Goal: Check status: Check status

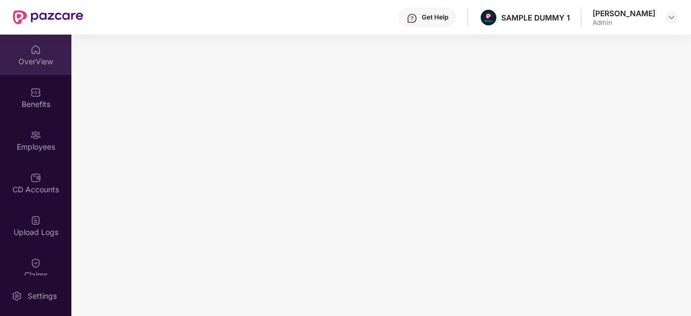
click at [41, 64] on div "OverView" at bounding box center [35, 61] width 71 height 11
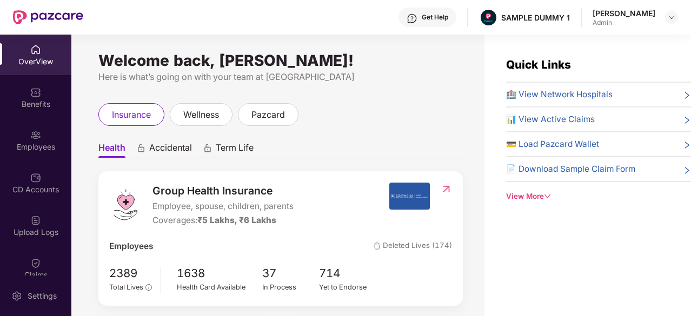
click at [374, 85] on div "Welcome back, [PERSON_NAME]! Here is what’s going on with your team at Pazcare …" at bounding box center [277, 182] width 413 height 295
drag, startPoint x: 155, startPoint y: 206, endPoint x: 291, endPoint y: 203, distance: 136.3
click at [291, 203] on span "Employee, spouse, children, parents" at bounding box center [222, 206] width 141 height 13
drag, startPoint x: 276, startPoint y: 220, endPoint x: 207, endPoint y: 223, distance: 69.8
click at [207, 223] on span "₹5 Lakhs, ₹6 Lakhs" at bounding box center [236, 220] width 79 height 10
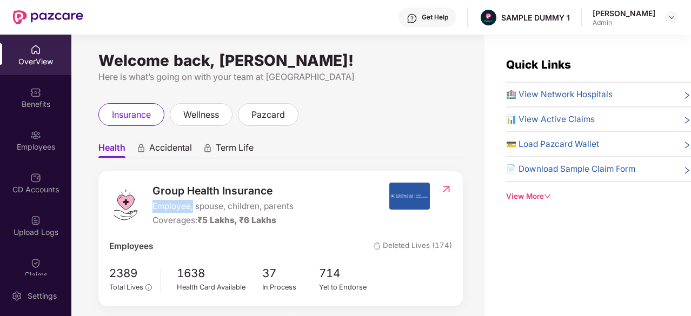
drag, startPoint x: 150, startPoint y: 207, endPoint x: 194, endPoint y: 208, distance: 43.8
click at [194, 208] on div "Group Health Insurance Employee, spouse, children, parents Coverages: ₹5 Lakhs,…" at bounding box center [249, 205] width 280 height 45
drag, startPoint x: 202, startPoint y: 223, endPoint x: 235, endPoint y: 222, distance: 32.5
click at [235, 222] on span "₹5 Lakhs, ₹6 Lakhs" at bounding box center [236, 220] width 79 height 10
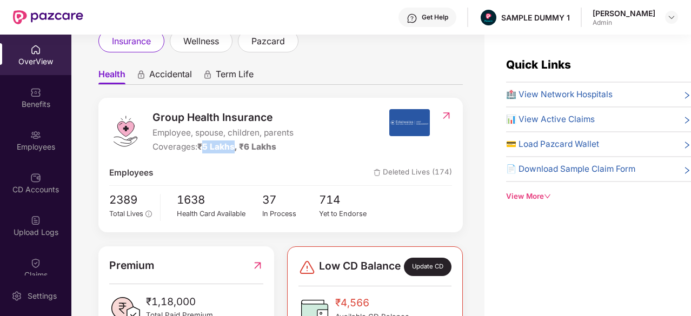
scroll to position [78, 0]
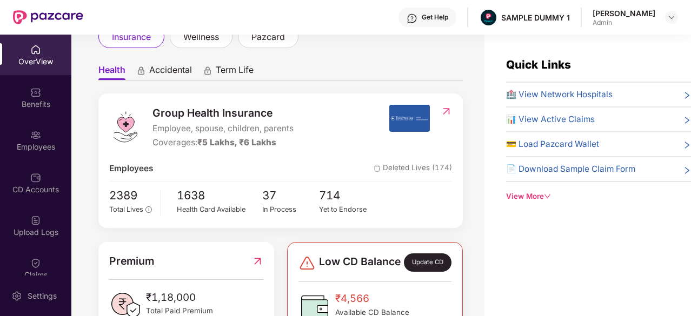
click at [545, 90] on span "🏥 View Network Hospitals" at bounding box center [559, 94] width 107 height 13
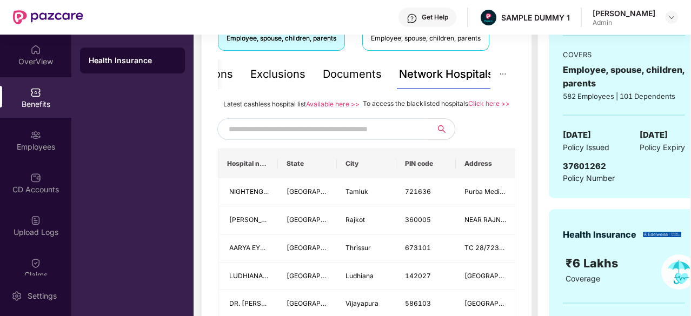
scroll to position [213, 0]
click at [323, 138] on input "text" at bounding box center [321, 130] width 185 height 16
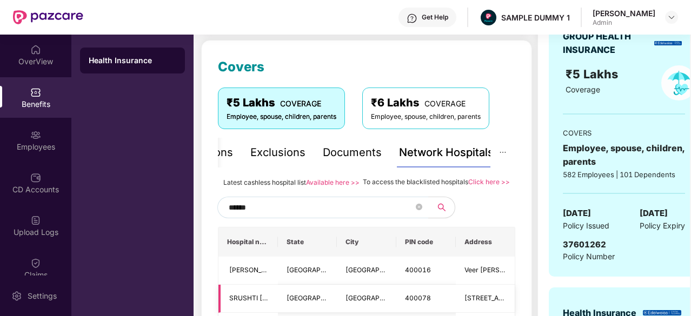
scroll to position [142, 0]
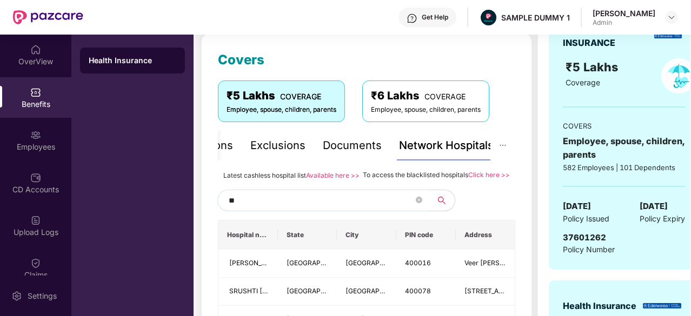
type input "*"
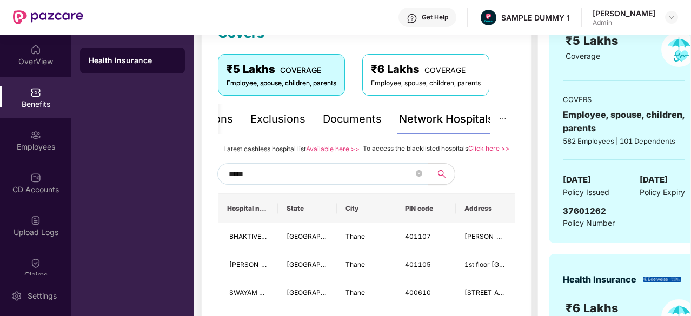
scroll to position [169, 0]
type input "*****"
drag, startPoint x: 360, startPoint y: 147, endPoint x: 469, endPoint y: 151, distance: 109.8
click at [469, 151] on div "Latest cashless hospital list Available here >> To access the blacklisted hospi…" at bounding box center [366, 148] width 297 height 12
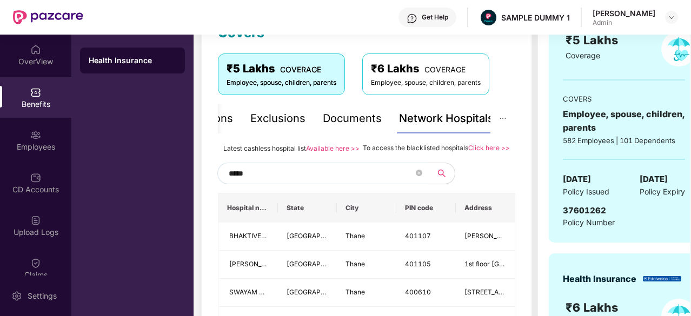
click at [369, 118] on div "Documents" at bounding box center [352, 118] width 59 height 17
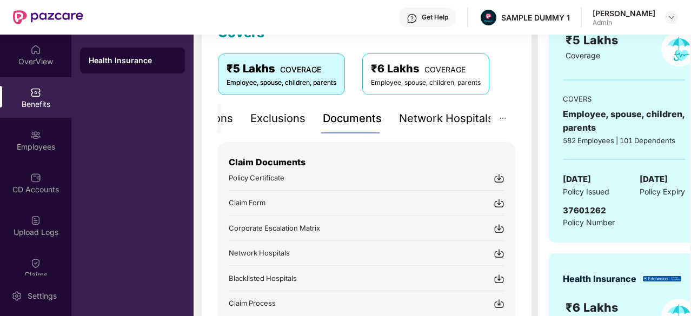
drag, startPoint x: 388, startPoint y: 192, endPoint x: 334, endPoint y: 145, distance: 72.0
click at [334, 145] on div "Claim Documents Policy Certificate Claim Form Corporate Escalation Matrix Netwo…" at bounding box center [367, 225] width 276 height 167
click at [221, 121] on div "Inclusions" at bounding box center [207, 118] width 52 height 17
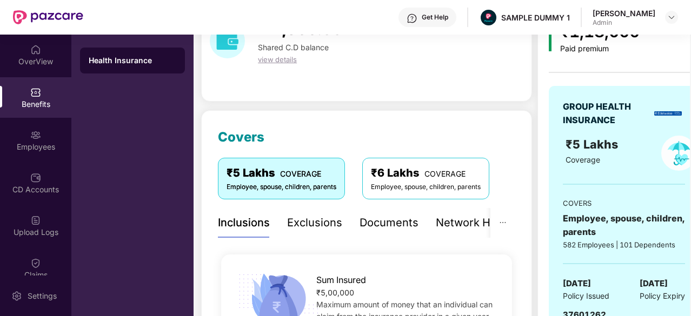
scroll to position [64, 0]
click at [307, 225] on div "Exclusions" at bounding box center [314, 223] width 55 height 17
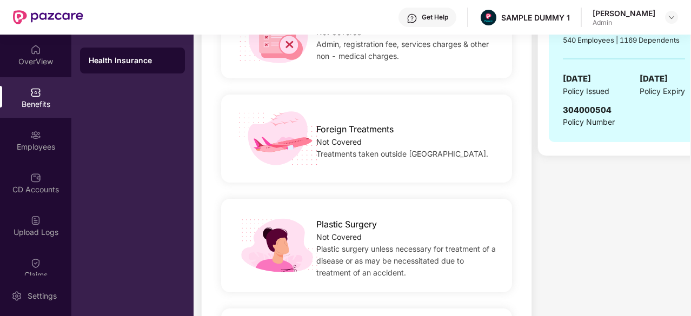
scroll to position [537, 0]
drag, startPoint x: 371, startPoint y: 258, endPoint x: 288, endPoint y: 197, distance: 103.7
click at [288, 197] on div "Plastic Surgery Not Covered Plastic surgery unless necessary for treatment of a…" at bounding box center [366, 246] width 297 height 110
click at [31, 297] on div "Settings" at bounding box center [42, 296] width 36 height 11
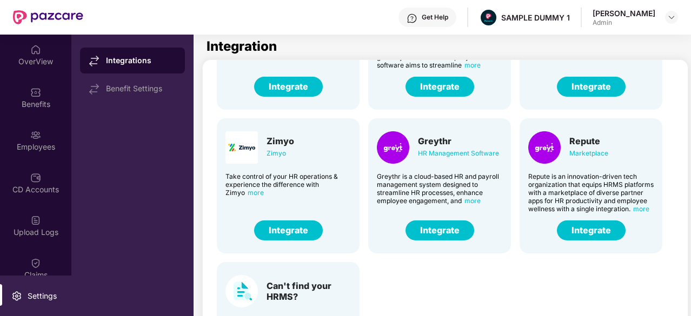
scroll to position [260, 0]
click at [450, 224] on button "Integrate" at bounding box center [440, 231] width 69 height 20
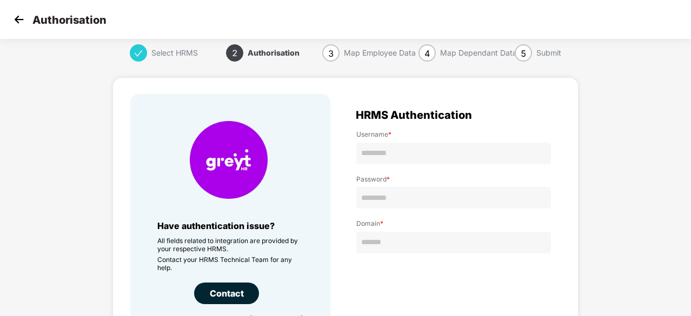
click at [16, 24] on img at bounding box center [19, 19] width 16 height 16
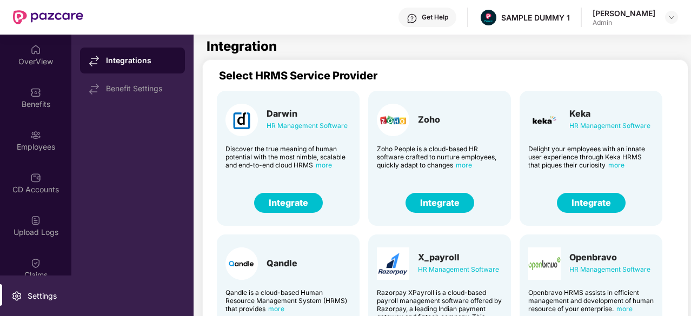
click at [207, 57] on section "Integration Select HRMS Service Provider Darwin HR Management Software Discover…" at bounding box center [437, 193] width 486 height 316
click at [32, 148] on div "Employees" at bounding box center [35, 147] width 71 height 11
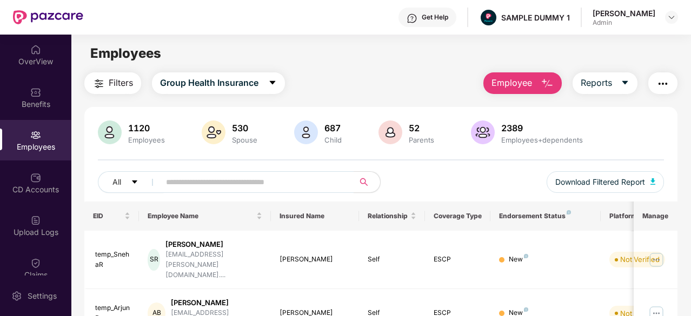
scroll to position [1, 0]
click at [514, 79] on span "Employee" at bounding box center [512, 83] width 41 height 14
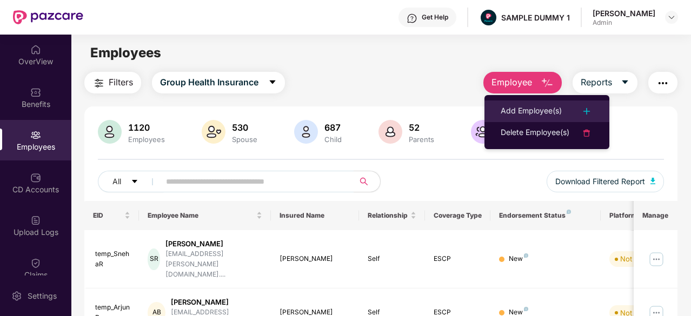
click at [536, 105] on div "Add Employee(s)" at bounding box center [531, 111] width 61 height 13
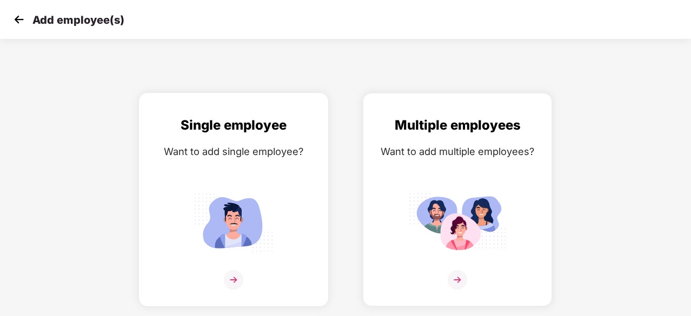
click at [226, 217] on img at bounding box center [233, 223] width 97 height 68
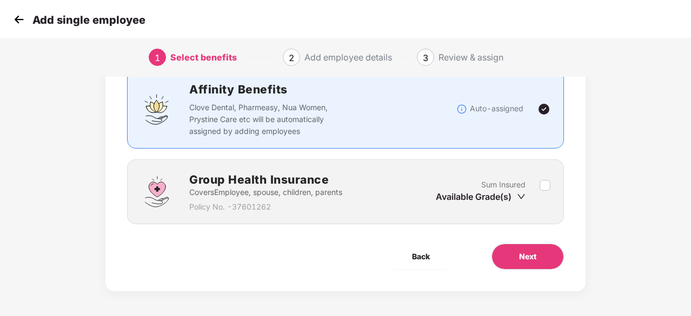
scroll to position [81, 0]
click at [534, 257] on span "Next" at bounding box center [527, 257] width 17 height 12
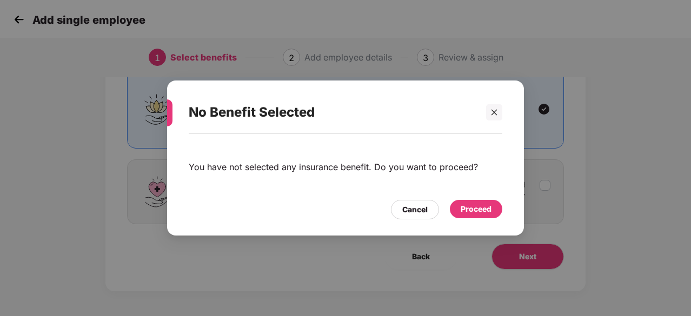
click at [494, 209] on div "Proceed" at bounding box center [476, 209] width 52 height 18
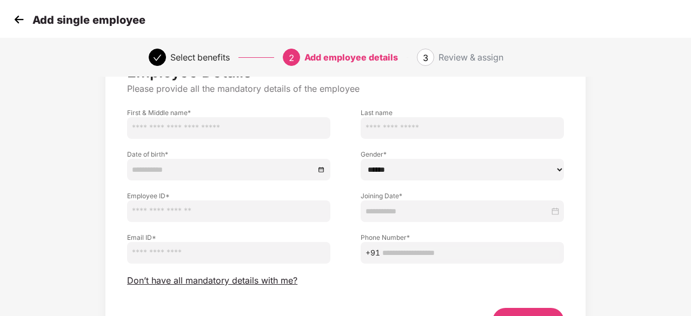
scroll to position [51, 0]
click at [228, 285] on span "Don’t have all mandatory details with me?" at bounding box center [212, 280] width 170 height 11
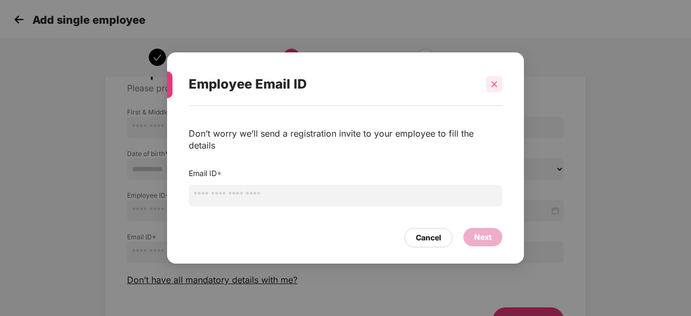
click at [489, 92] on div at bounding box center [494, 84] width 16 height 16
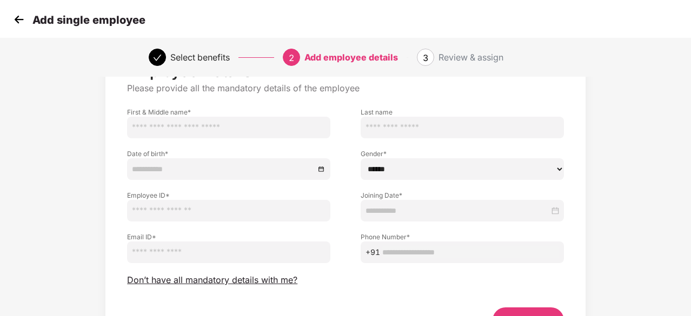
click at [15, 14] on img at bounding box center [19, 19] width 16 height 16
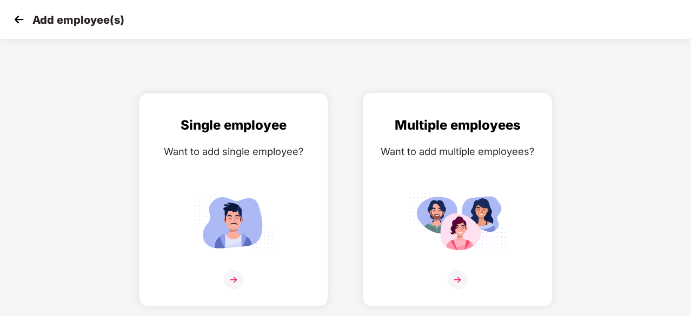
drag, startPoint x: 457, startPoint y: 177, endPoint x: 440, endPoint y: 190, distance: 21.6
click at [440, 190] on img at bounding box center [457, 223] width 97 height 68
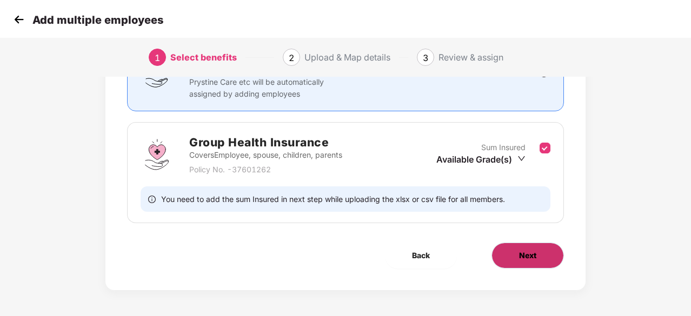
scroll to position [117, 0]
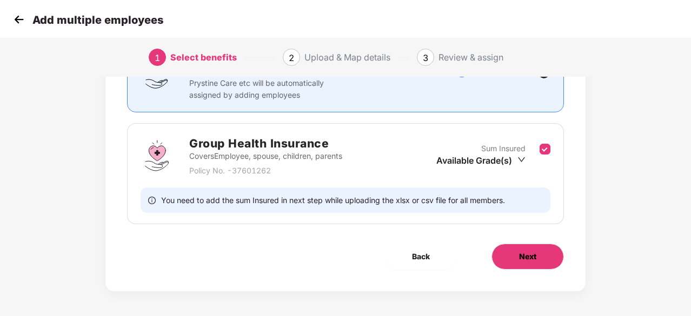
click at [512, 249] on button "Next" at bounding box center [528, 257] width 72 height 26
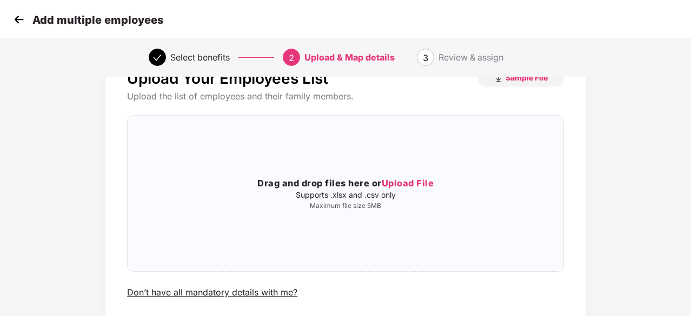
scroll to position [41, 1]
click at [16, 26] on img at bounding box center [19, 19] width 16 height 16
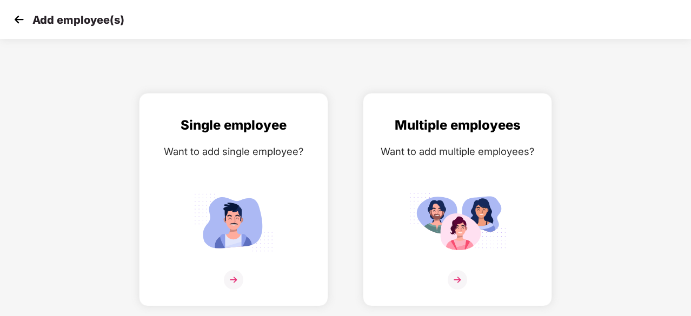
click at [16, 26] on img at bounding box center [19, 19] width 16 height 16
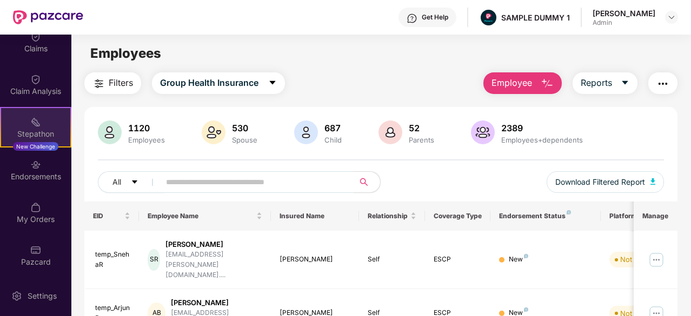
scroll to position [226, 0]
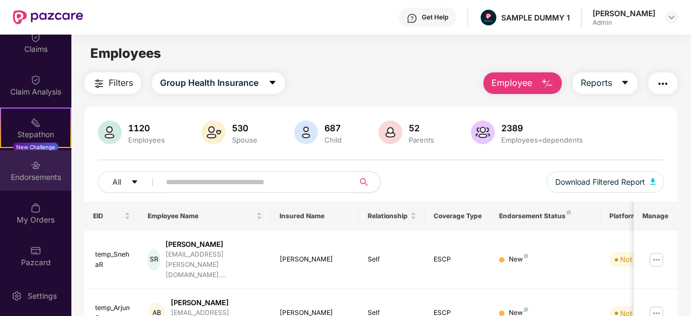
drag, startPoint x: 27, startPoint y: 179, endPoint x: 5, endPoint y: 171, distance: 23.4
click at [5, 172] on div "Endorsements" at bounding box center [35, 177] width 71 height 11
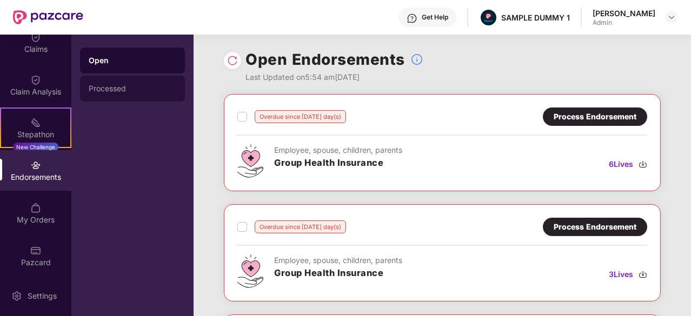
click at [159, 88] on div "Processed" at bounding box center [133, 88] width 88 height 9
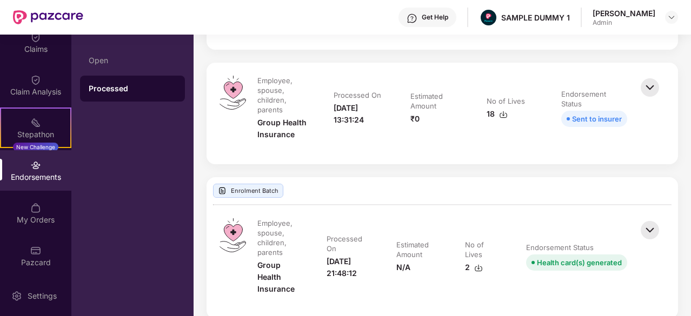
scroll to position [570, 0]
click at [646, 231] on img at bounding box center [650, 231] width 24 height 24
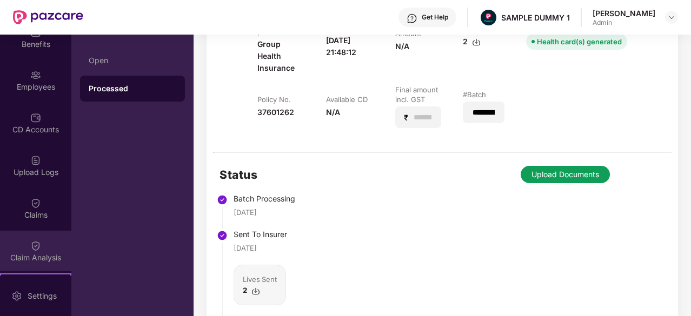
scroll to position [61, 0]
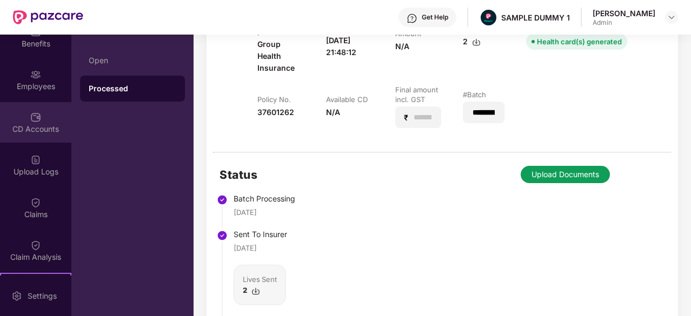
click at [32, 119] on img at bounding box center [35, 117] width 11 height 11
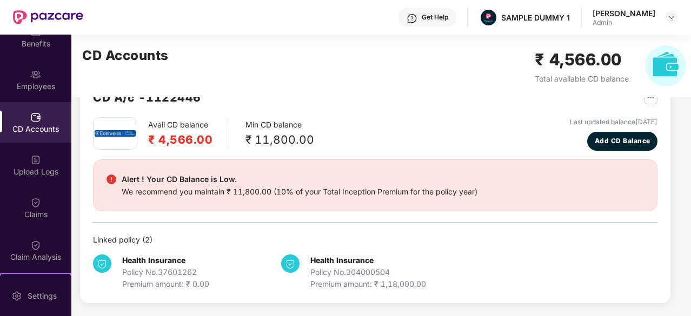
scroll to position [34, 0]
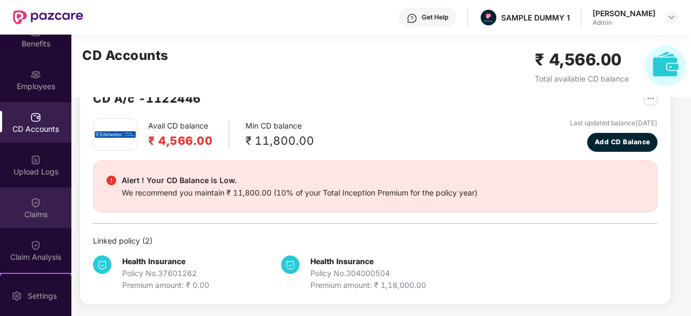
click at [41, 191] on div "Claims" at bounding box center [35, 208] width 71 height 41
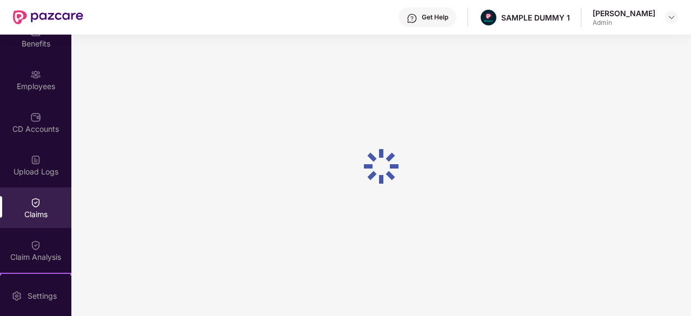
scroll to position [106, 0]
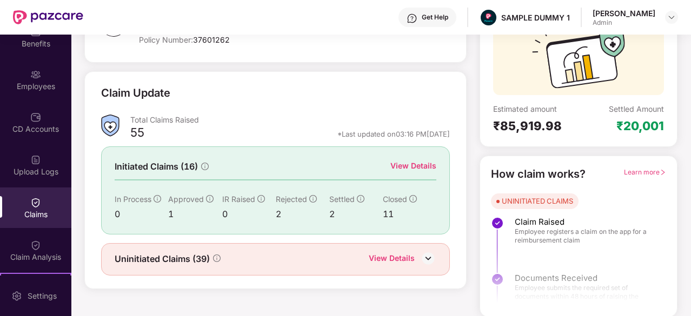
click at [399, 166] on div "View Details" at bounding box center [413, 166] width 46 height 12
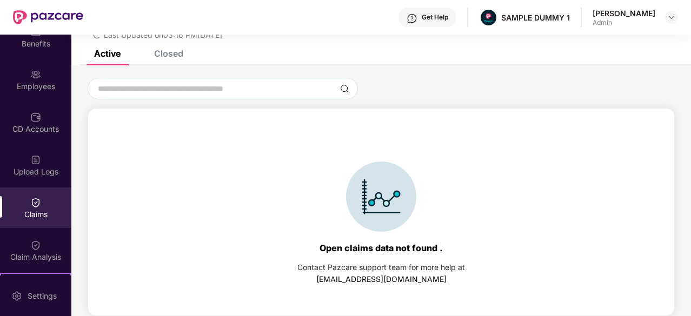
scroll to position [47, 0]
click at [174, 48] on div "List of Initiated Claims Last Updated on 03:16 PM, 25 Sep 2025" at bounding box center [381, 19] width 620 height 62
click at [172, 53] on div "Closed" at bounding box center [168, 53] width 29 height 11
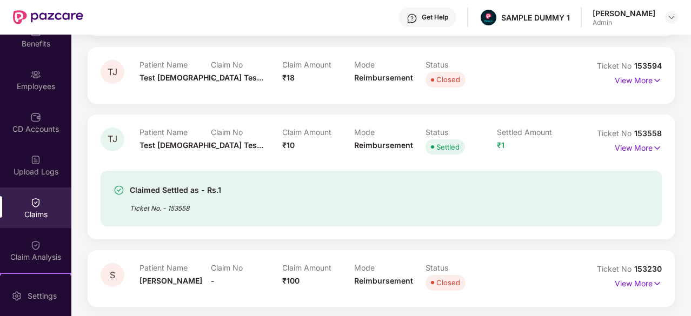
scroll to position [174, 0]
click at [638, 145] on p "View More" at bounding box center [638, 147] width 47 height 15
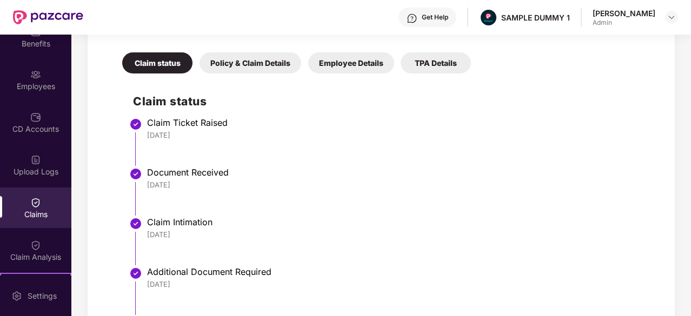
scroll to position [423, 0]
click at [181, 128] on div "Claim Ticket Raised 26 Jun 2025" at bounding box center [399, 128] width 504 height 23
click at [198, 132] on div "26 Jun 2025" at bounding box center [399, 135] width 504 height 10
drag, startPoint x: 185, startPoint y: 132, endPoint x: 140, endPoint y: 131, distance: 44.9
click at [140, 131] on li "Claim Ticket Raised 26 Jun 2025" at bounding box center [392, 146] width 518 height 50
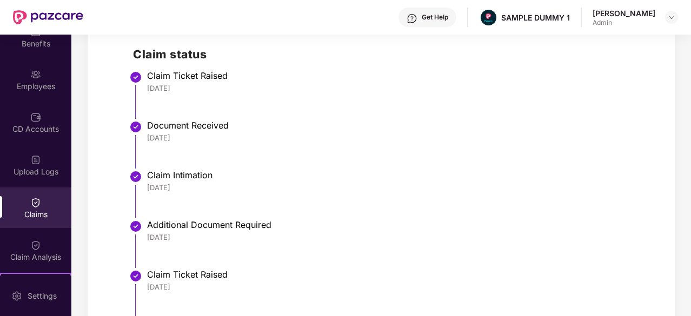
scroll to position [468, 0]
drag, startPoint x: 188, startPoint y: 138, endPoint x: 150, endPoint y: 135, distance: 38.0
click at [150, 135] on div "26 Jun 2025" at bounding box center [399, 139] width 504 height 10
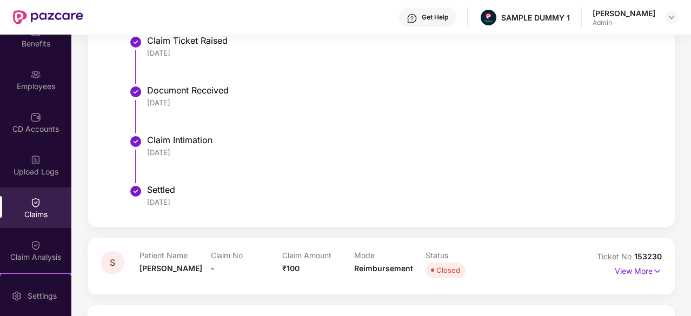
scroll to position [703, 0]
drag, startPoint x: 203, startPoint y: 155, endPoint x: 138, endPoint y: 147, distance: 65.4
click at [138, 147] on li "Claim Intimation 18 Jul 2025" at bounding box center [392, 164] width 518 height 50
drag, startPoint x: 196, startPoint y: 197, endPoint x: 143, endPoint y: 201, distance: 53.1
click at [143, 201] on li "Settled 23 Jul 2025" at bounding box center [392, 202] width 518 height 26
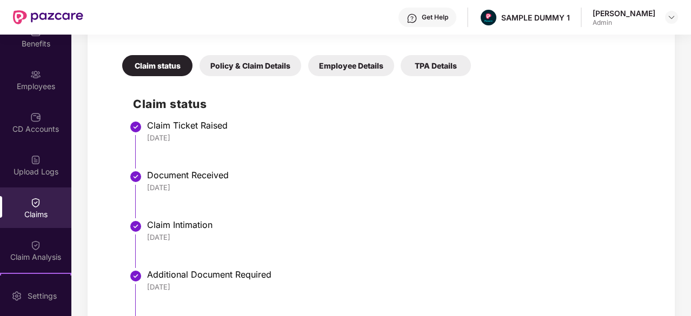
scroll to position [338, 0]
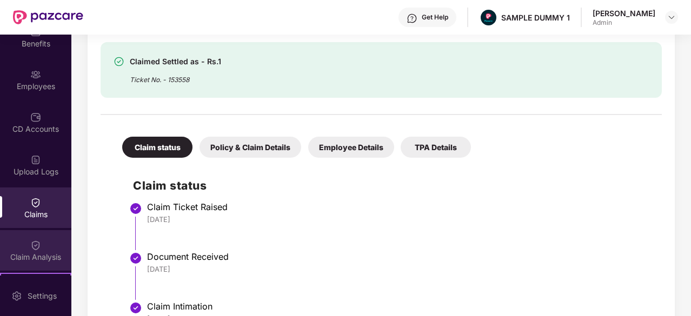
click at [41, 244] on div "Claim Analysis" at bounding box center [35, 250] width 71 height 41
